Goal: Communication & Community: Participate in discussion

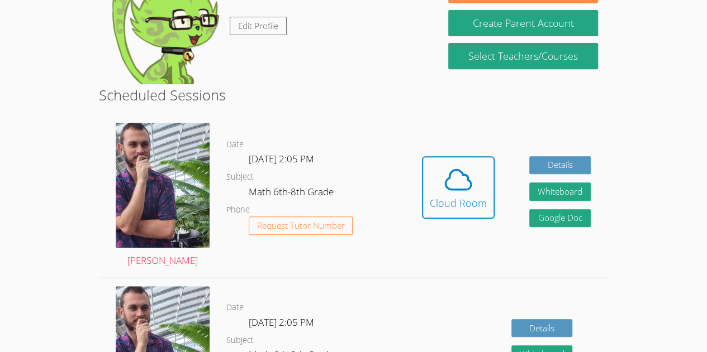
scroll to position [208, 0]
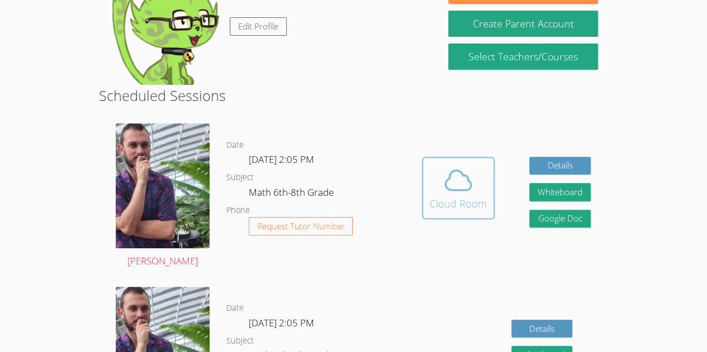
click at [457, 174] on icon at bounding box center [457, 180] width 31 height 31
click at [437, 205] on div "Cloud Room" at bounding box center [458, 204] width 57 height 16
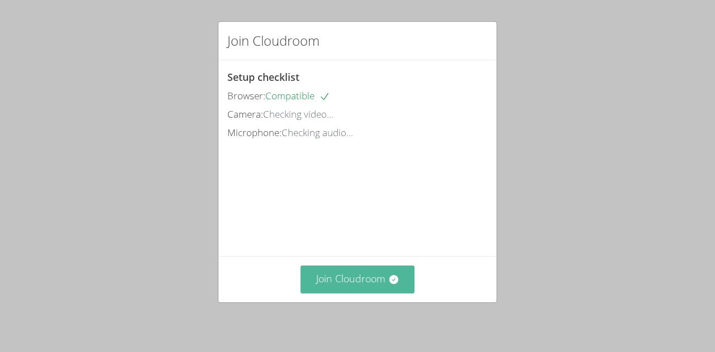
click at [344, 289] on button "Join Cloudroom" at bounding box center [358, 279] width 115 height 27
click at [351, 279] on button "Join Cloudroom" at bounding box center [358, 279] width 115 height 27
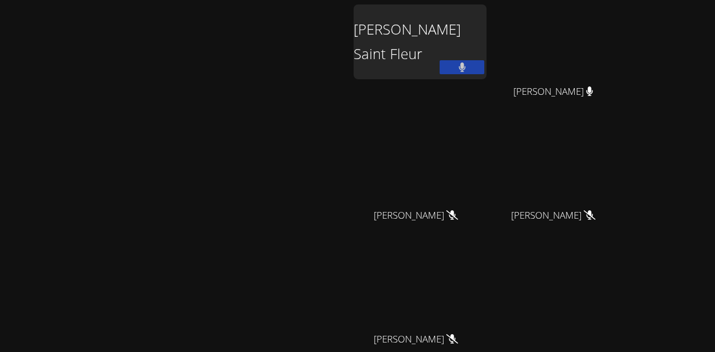
drag, startPoint x: 346, startPoint y: 118, endPoint x: 380, endPoint y: 120, distance: 33.6
click at [380, 120] on div "Zachary D'Esposito Eduardo Estimable Saint Fleur Fernanda Guadalupe Garcia Carr…" at bounding box center [357, 176] width 715 height 352
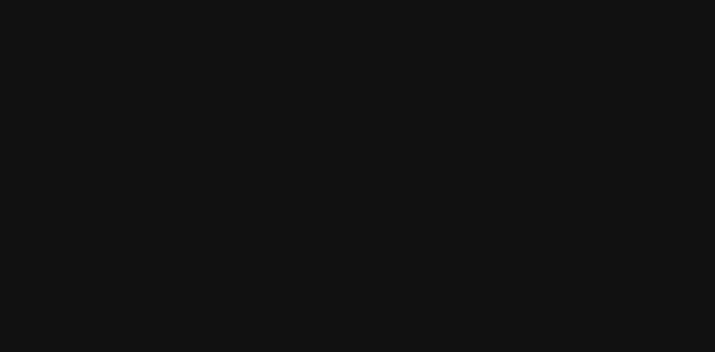
drag, startPoint x: 638, startPoint y: 151, endPoint x: 619, endPoint y: 146, distance: 19.6
click at [619, 146] on video at bounding box center [557, 165] width 133 height 75
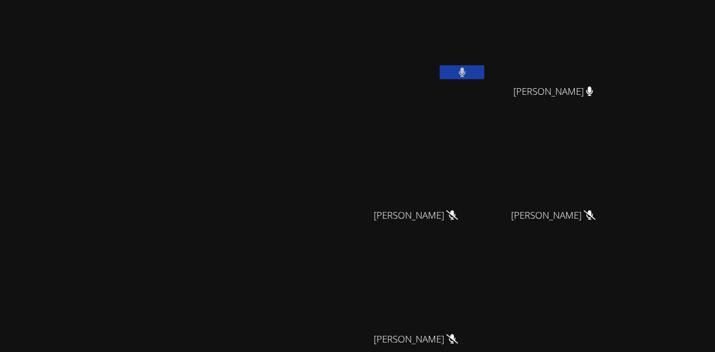
scroll to position [117, 0]
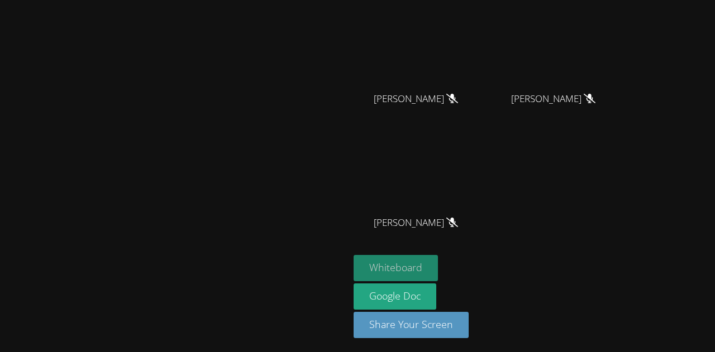
click at [438, 267] on button "Whiteboard" at bounding box center [396, 268] width 84 height 26
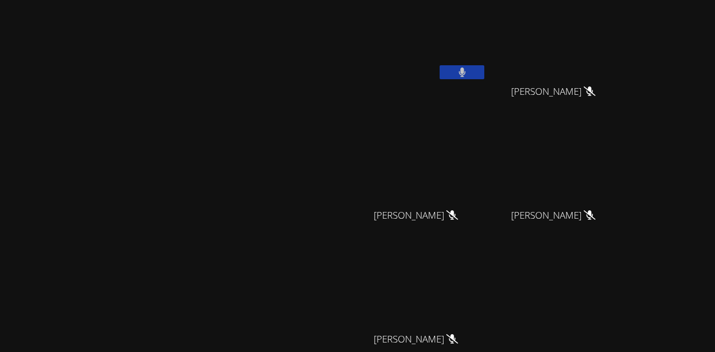
click at [484, 73] on button at bounding box center [462, 72] width 45 height 14
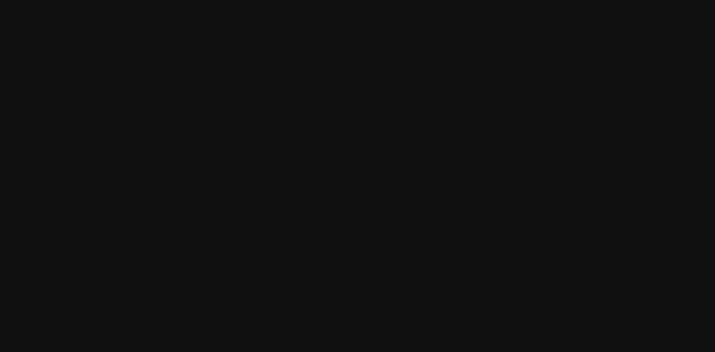
click at [445, 183] on video at bounding box center [420, 165] width 133 height 75
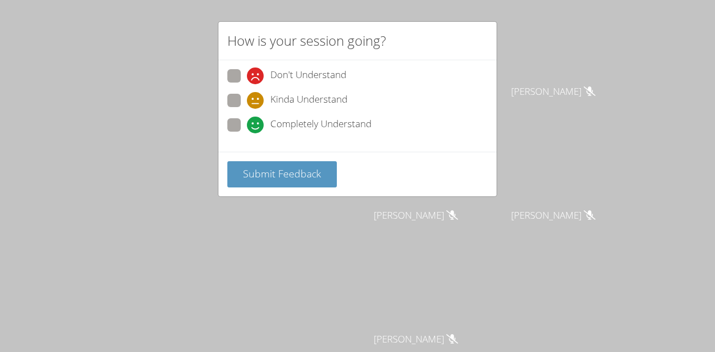
click at [247, 134] on span at bounding box center [247, 134] width 0 height 0
click at [247, 120] on input "Completely Understand" at bounding box center [251, 122] width 9 height 9
radio input "true"
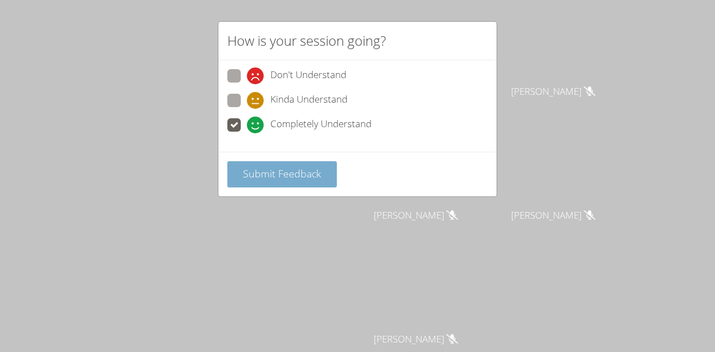
click at [259, 167] on span "Submit Feedback" at bounding box center [282, 173] width 78 height 13
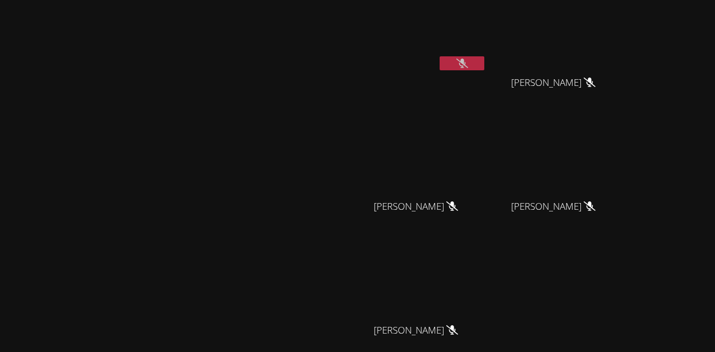
scroll to position [11, 0]
click at [487, 65] on video at bounding box center [420, 30] width 133 height 75
click at [487, 48] on video at bounding box center [420, 30] width 133 height 75
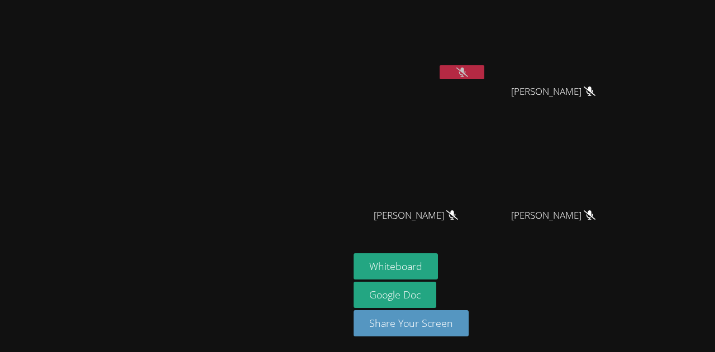
click at [487, 58] on video at bounding box center [420, 41] width 133 height 75
